Goal: Use online tool/utility: Utilize a website feature to perform a specific function

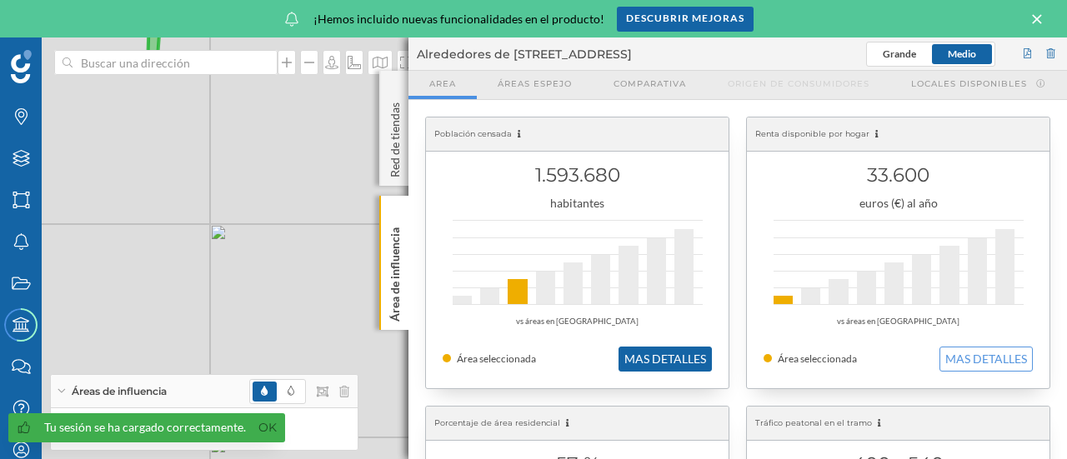
click at [665, 360] on button "MAS DETALLES" at bounding box center [665, 359] width 93 height 25
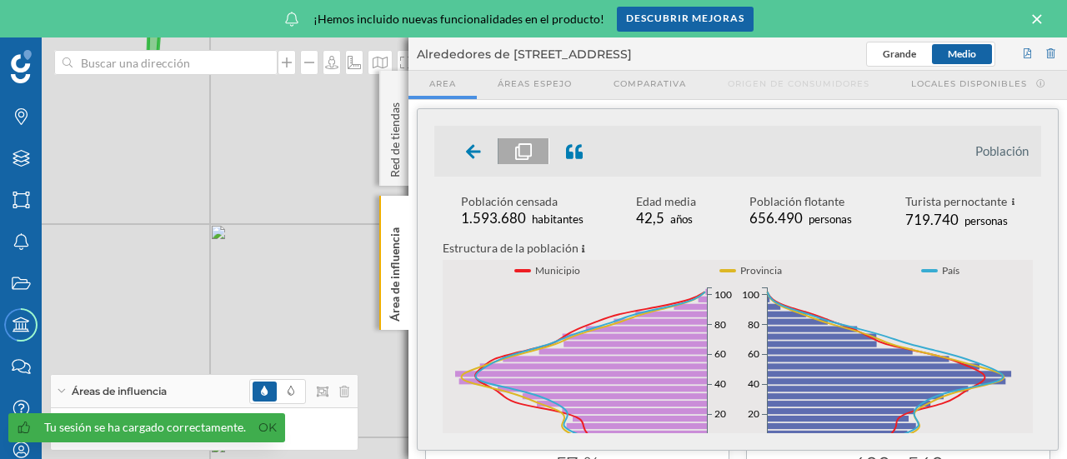
click at [1037, 15] on icon at bounding box center [1037, 19] width 18 height 15
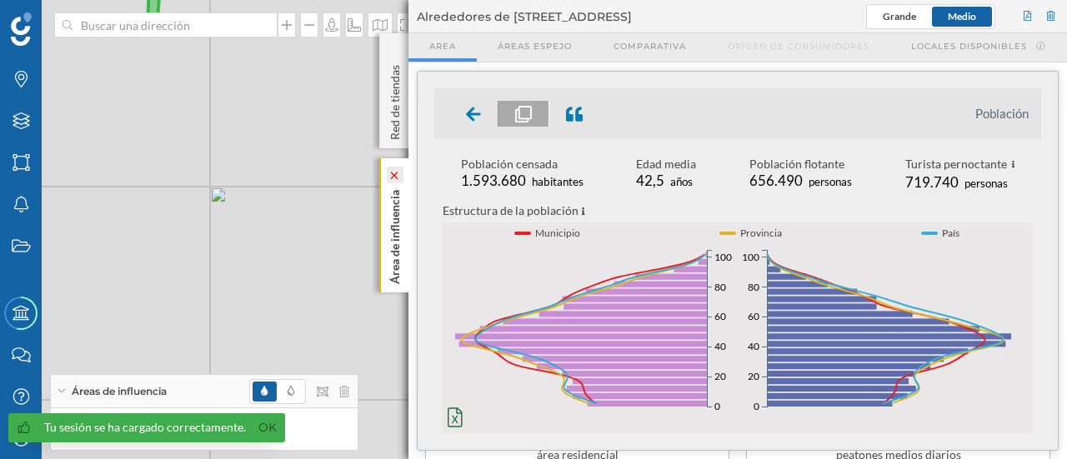
click at [391, 180] on icon at bounding box center [395, 175] width 17 height 17
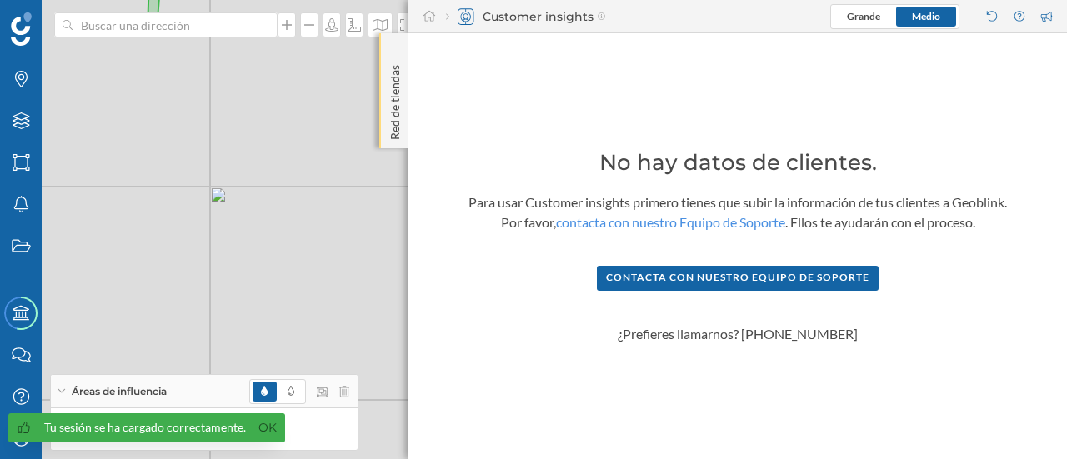
click at [397, 114] on p "Red de tiendas" at bounding box center [395, 99] width 17 height 82
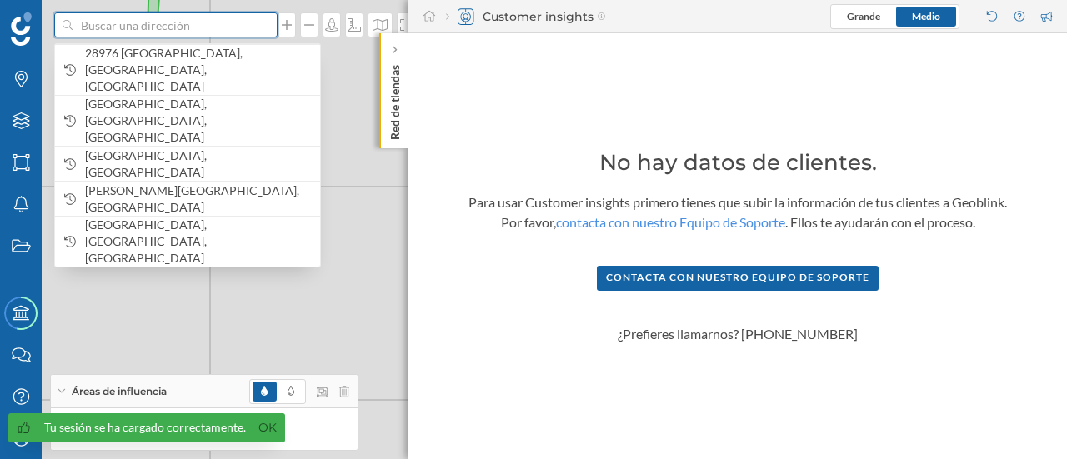
click at [182, 29] on input at bounding box center [166, 25] width 187 height 25
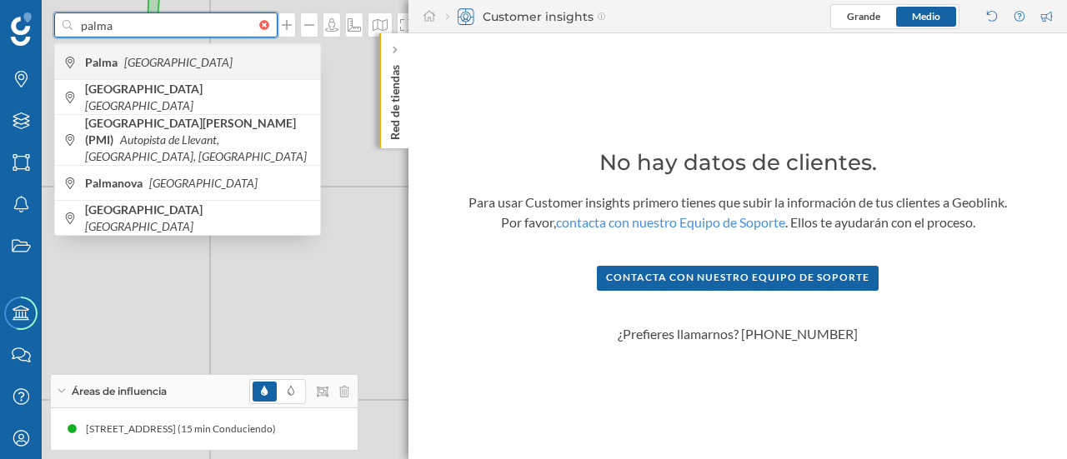
type input "palma"
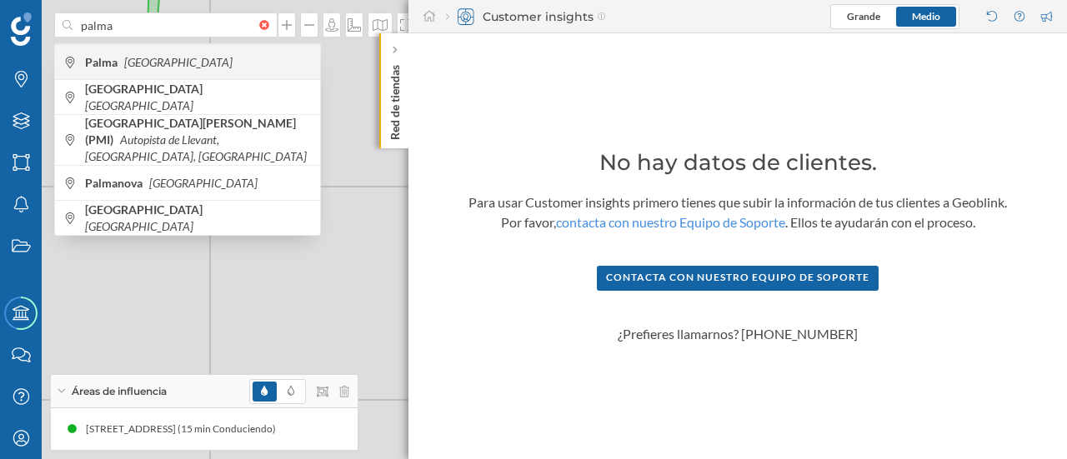
click at [148, 71] on div "Palma [GEOGRAPHIC_DATA]" at bounding box center [187, 61] width 265 height 35
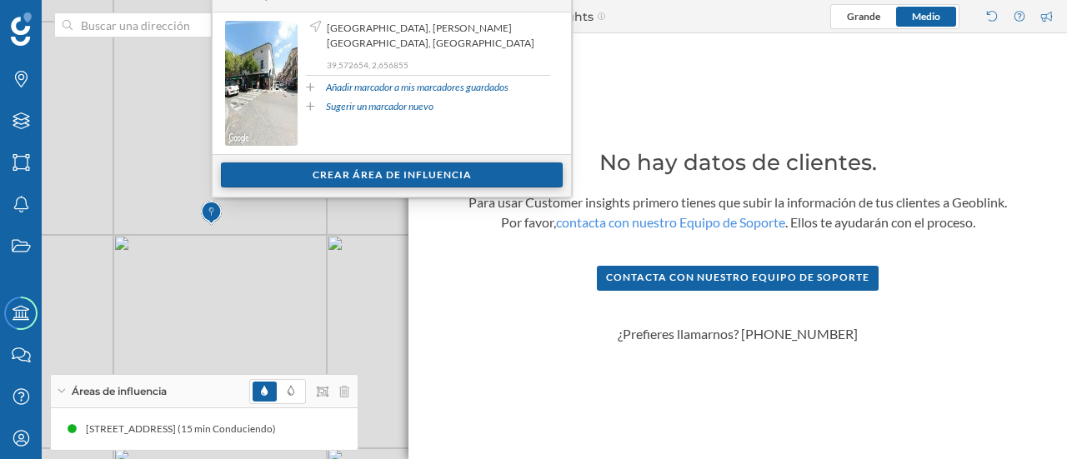
click at [337, 170] on div "Crear área de influencia" at bounding box center [392, 175] width 342 height 25
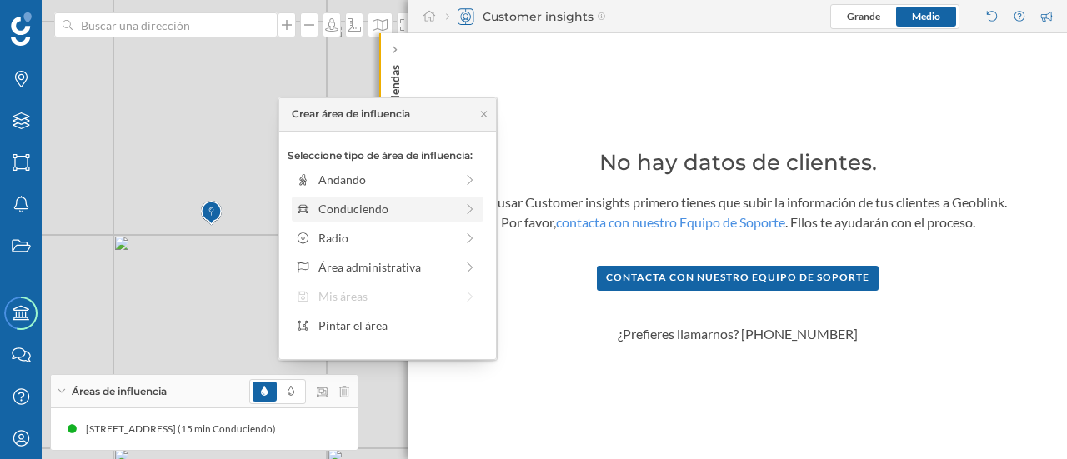
click at [463, 211] on icon at bounding box center [470, 209] width 15 height 12
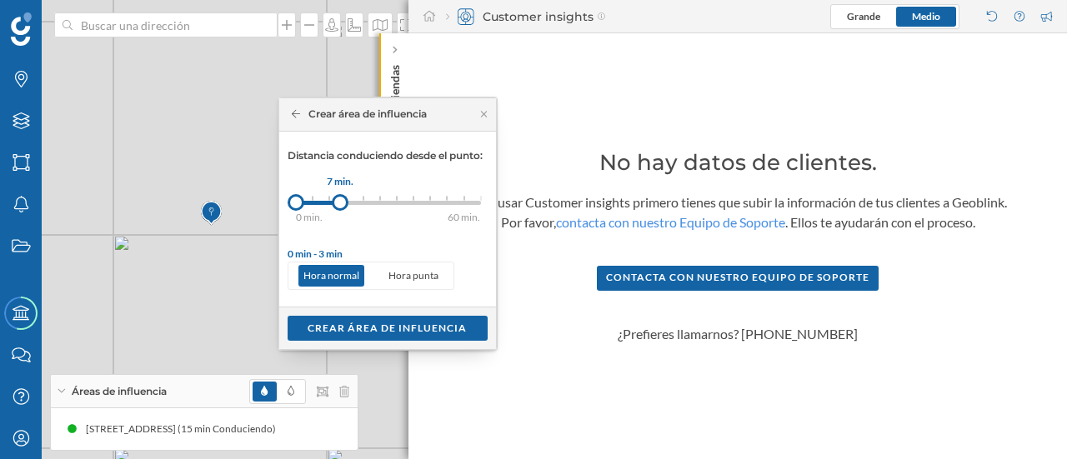
drag, startPoint x: 315, startPoint y: 203, endPoint x: 340, endPoint y: 203, distance: 25.0
click at [340, 203] on div at bounding box center [340, 202] width 17 height 17
click at [403, 329] on div "Crear área de influencia" at bounding box center [388, 327] width 200 height 25
